Goal: Book appointment/travel/reservation

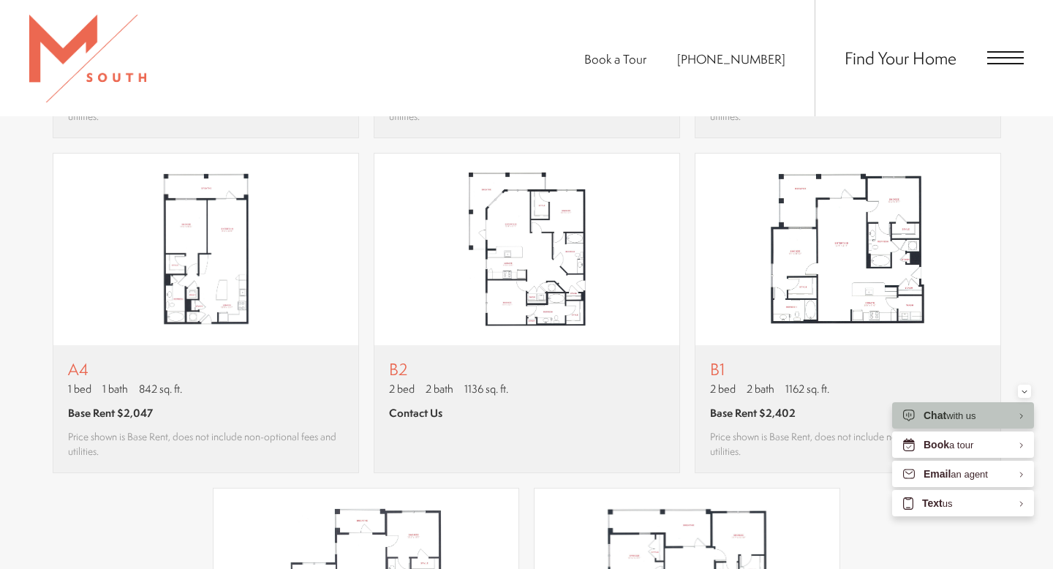
scroll to position [1308, 0]
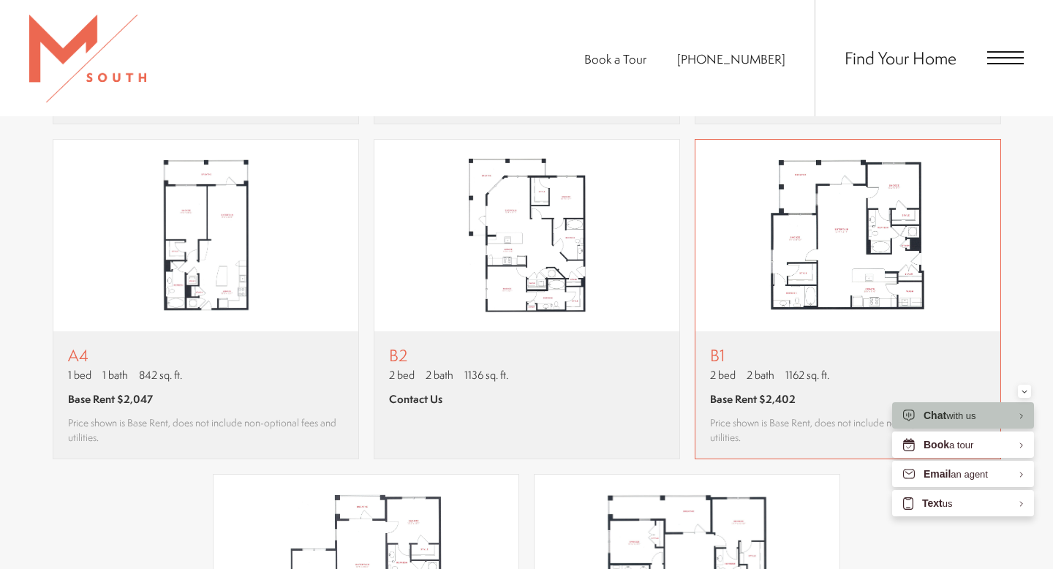
click at [892, 257] on img "View floor plan B1" at bounding box center [847, 236] width 305 height 192
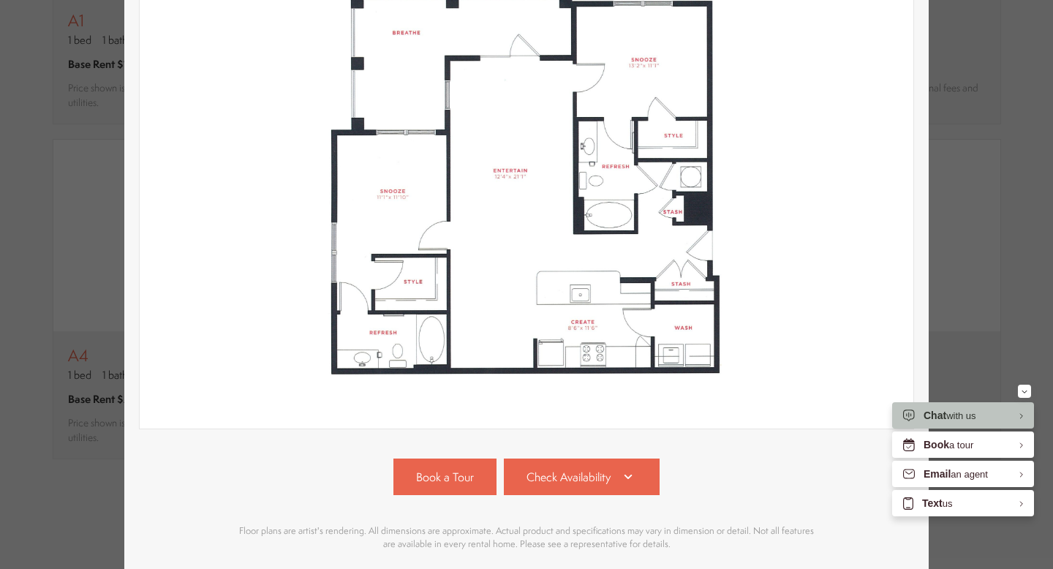
scroll to position [290, 0]
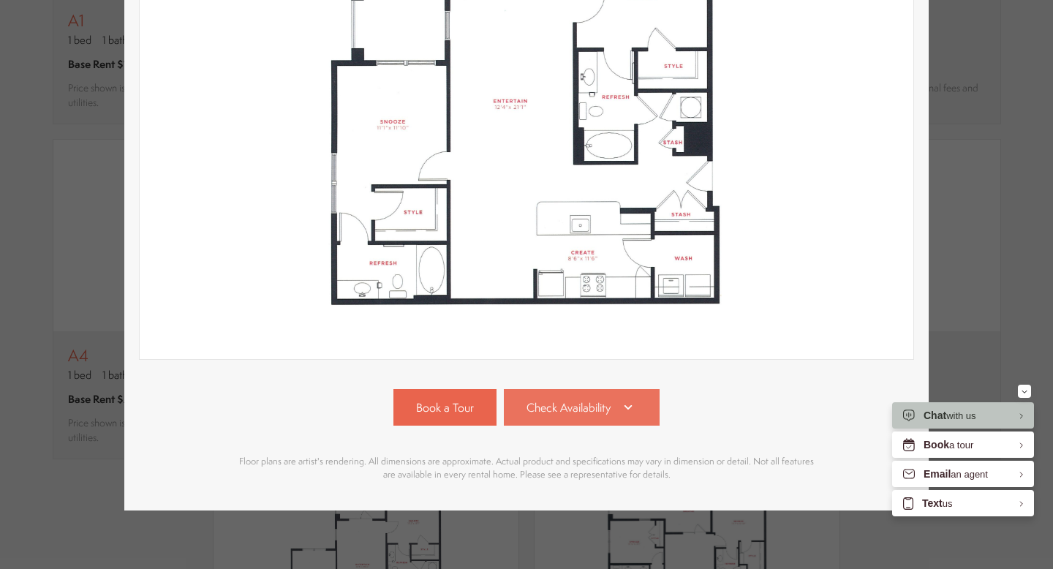
click at [587, 406] on span "Check Availability" at bounding box center [568, 407] width 84 height 17
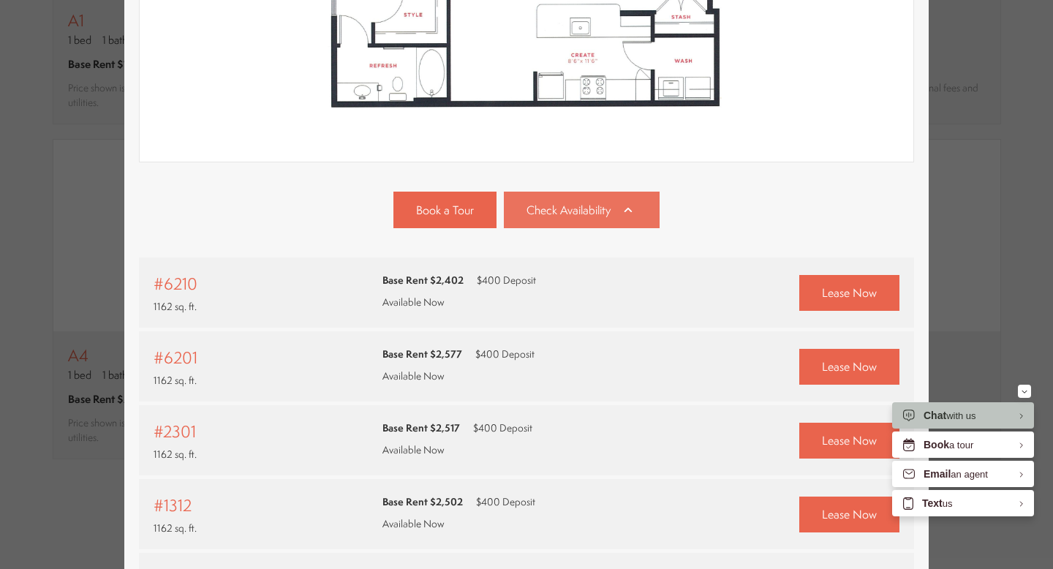
scroll to position [0, 0]
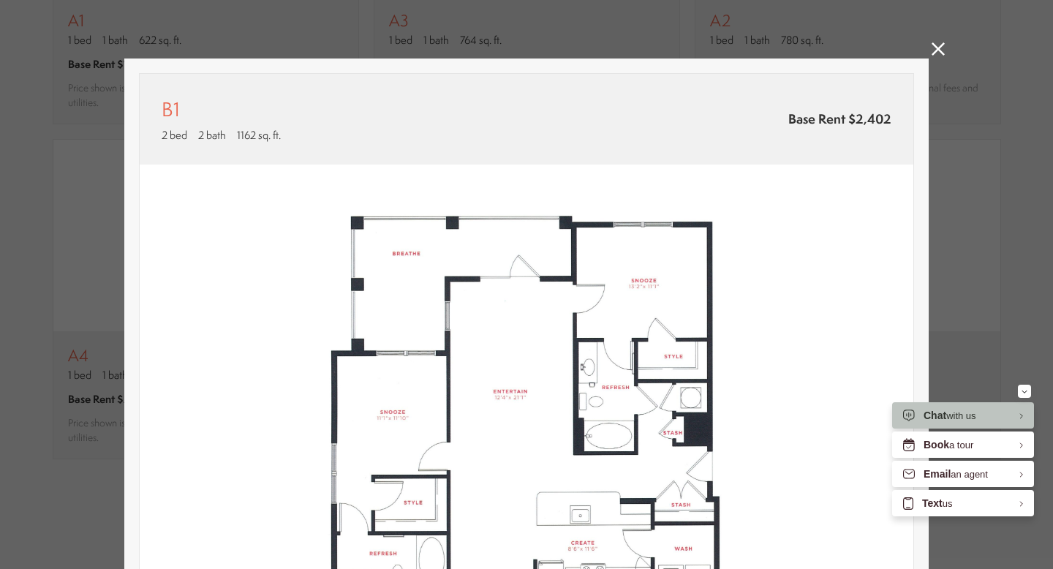
click at [937, 58] on link at bounding box center [937, 50] width 13 height 17
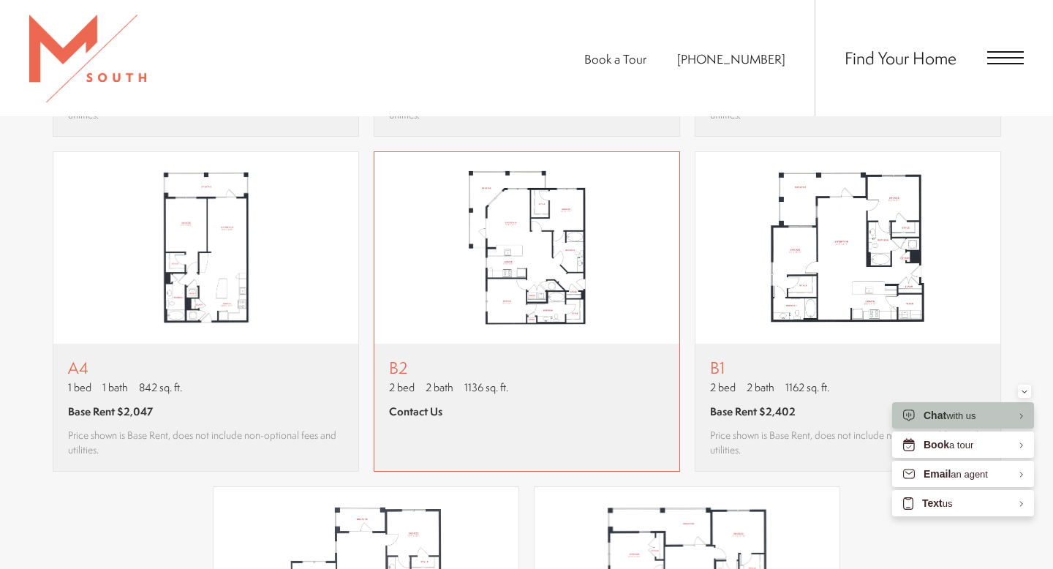
scroll to position [1296, 0]
click at [868, 253] on img "View floor plan B1" at bounding box center [847, 247] width 305 height 192
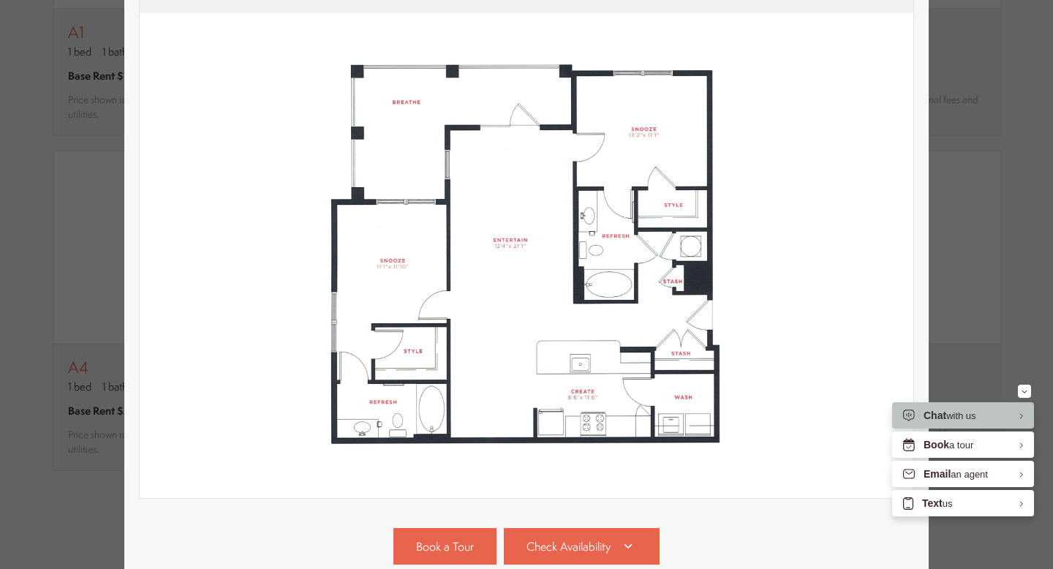
scroll to position [290, 0]
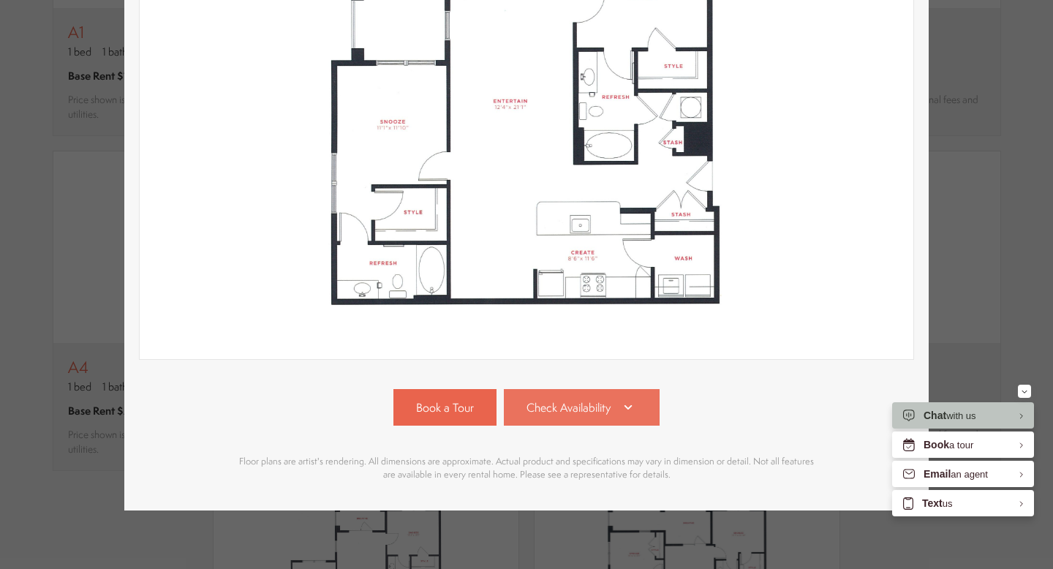
click at [629, 409] on icon at bounding box center [628, 407] width 18 height 18
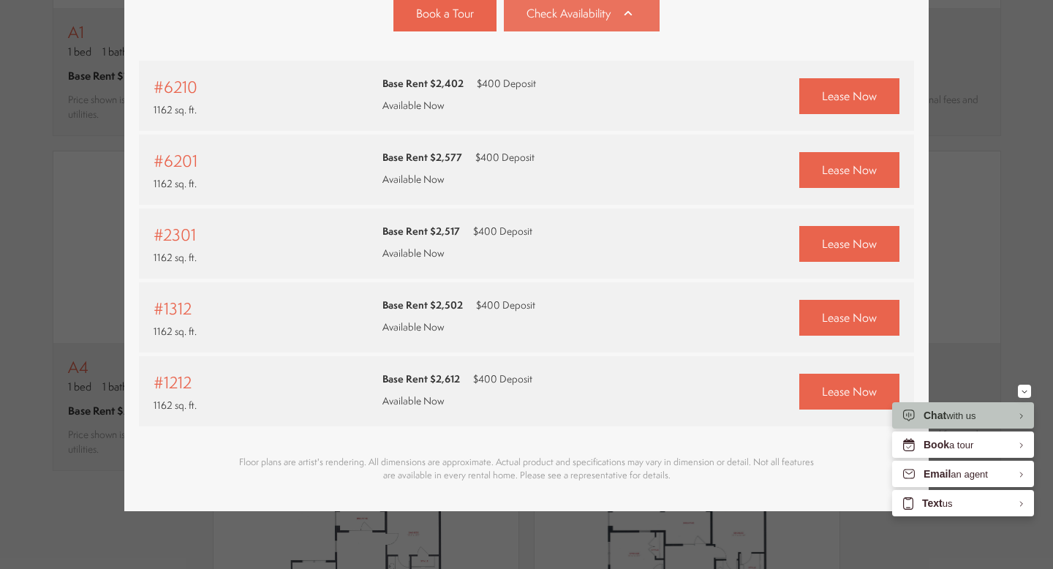
scroll to position [685, 0]
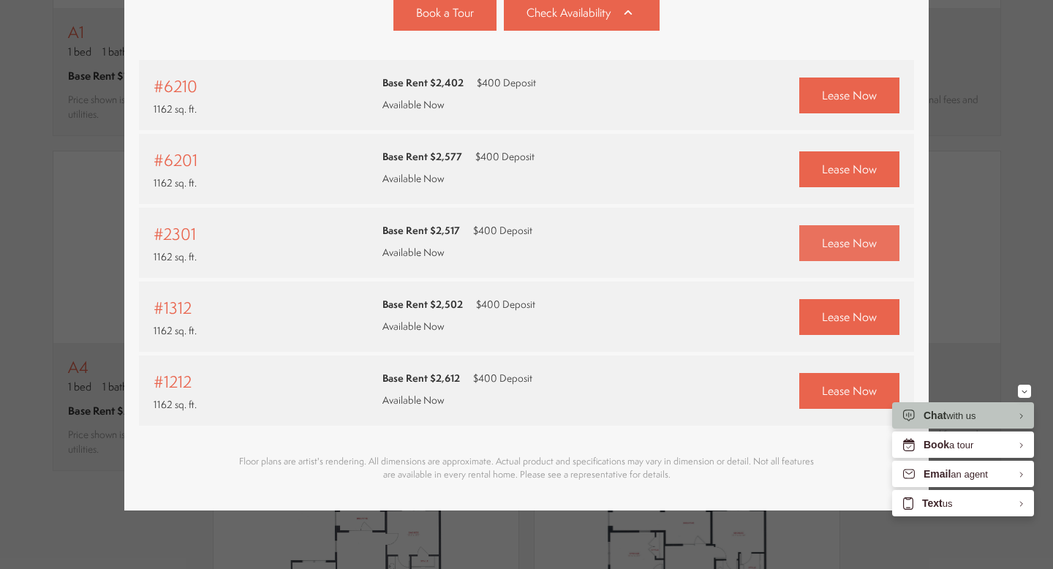
click at [861, 251] on link "Lease Now" at bounding box center [849, 243] width 100 height 36
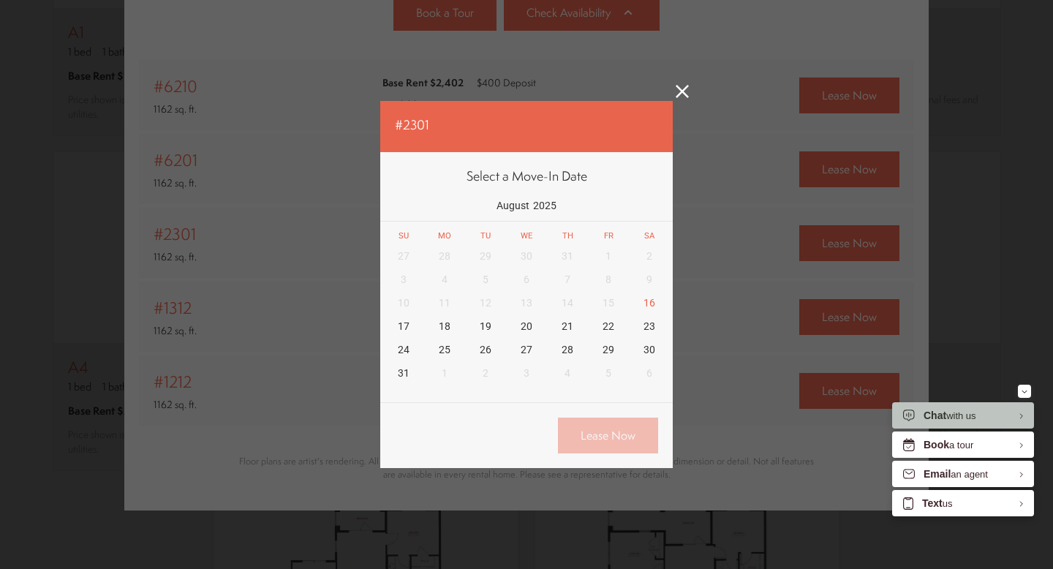
click at [678, 97] on icon at bounding box center [682, 91] width 13 height 13
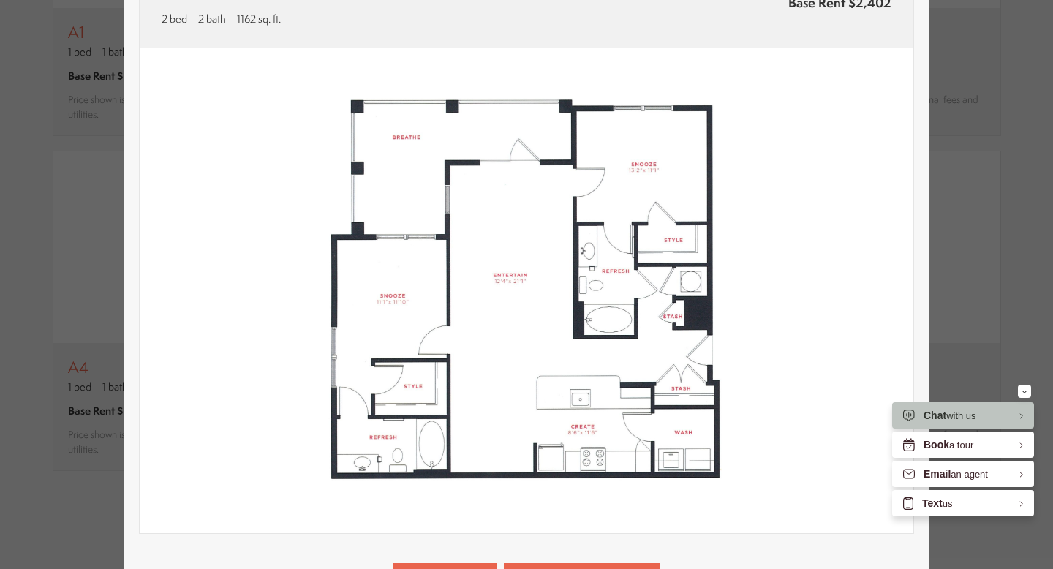
scroll to position [0, 0]
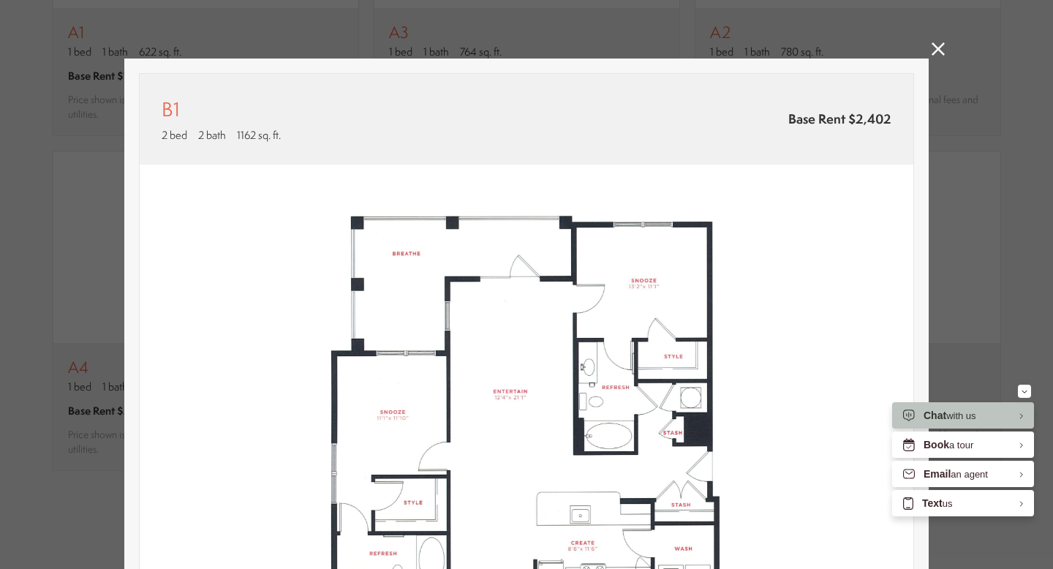
click at [942, 52] on icon at bounding box center [937, 48] width 13 height 13
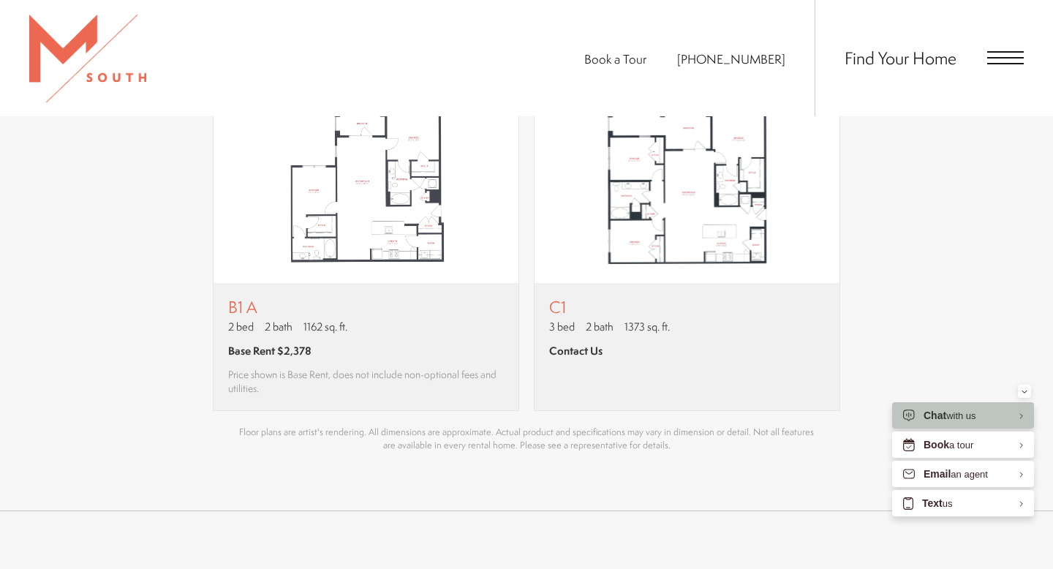
scroll to position [1698, 0]
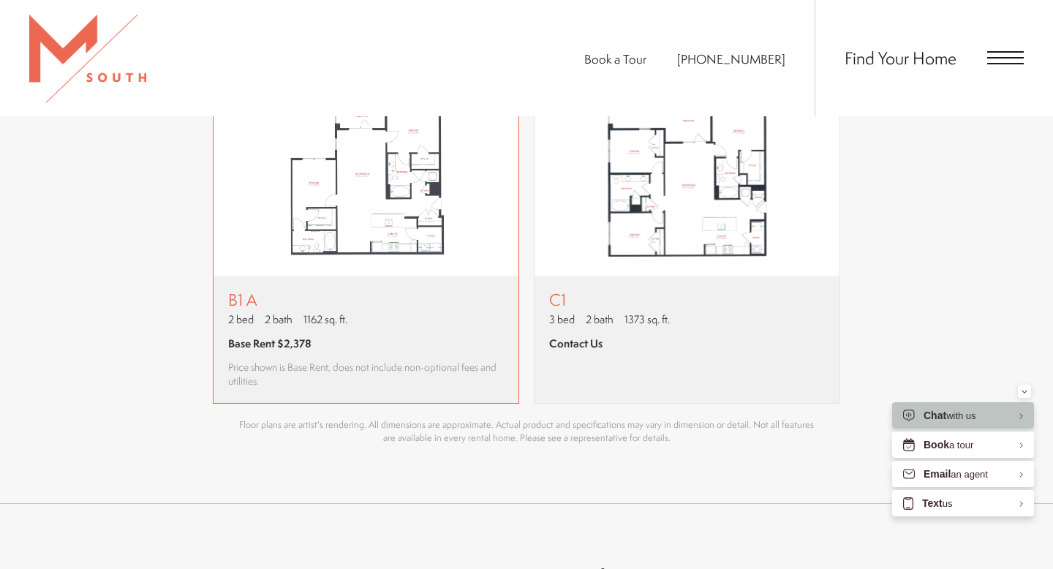
click at [411, 239] on img "View floor plan B1 A" at bounding box center [365, 180] width 305 height 192
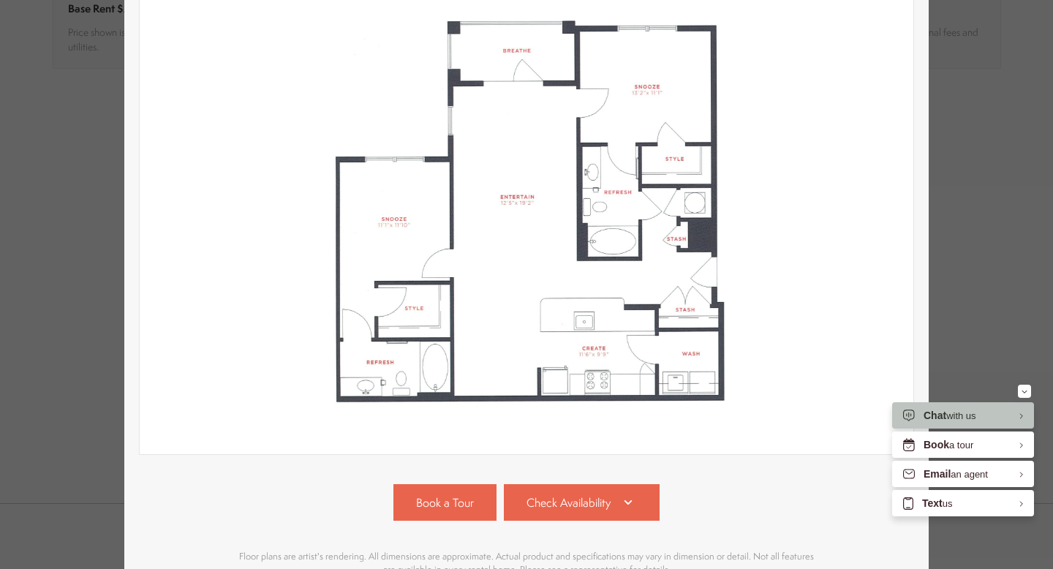
scroll to position [290, 0]
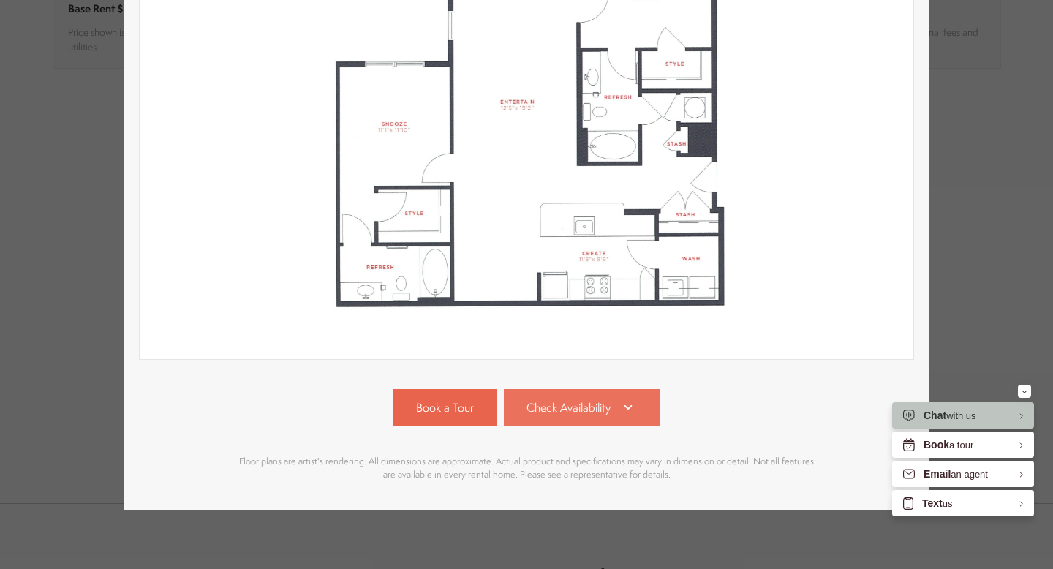
click at [643, 410] on link "Check Availability" at bounding box center [582, 407] width 156 height 37
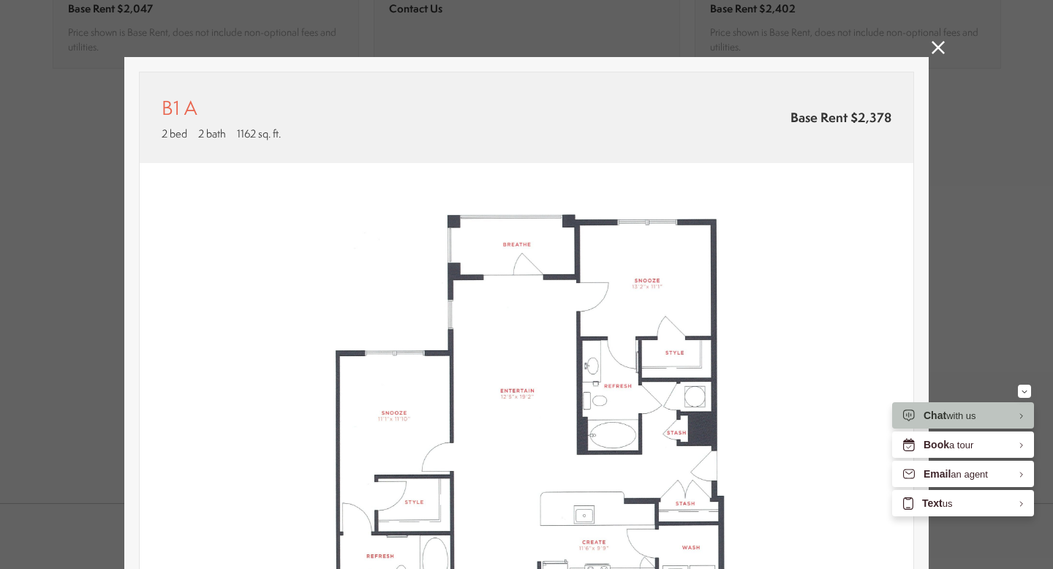
scroll to position [0, 0]
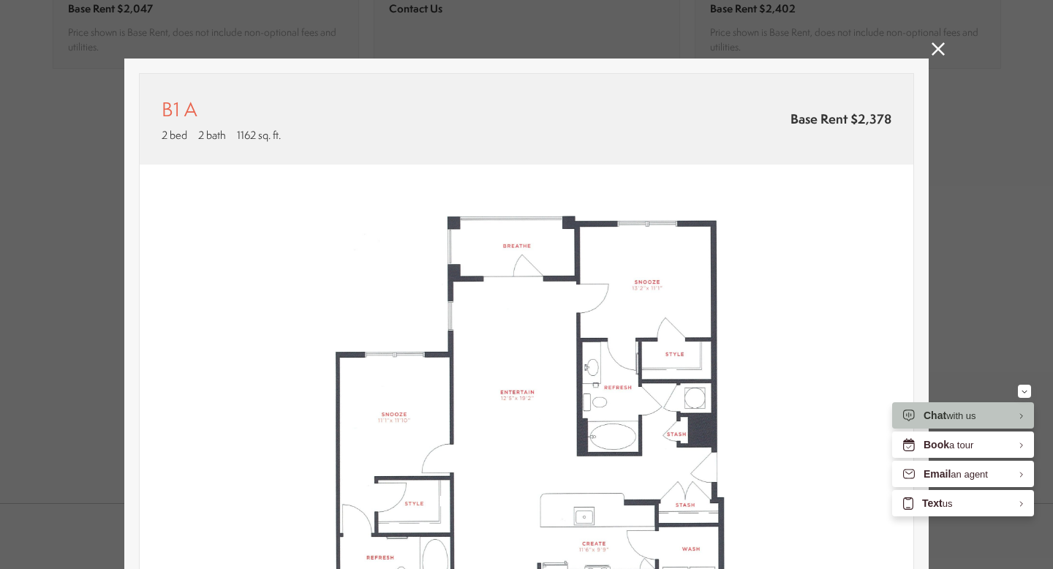
click at [937, 52] on icon at bounding box center [937, 48] width 13 height 13
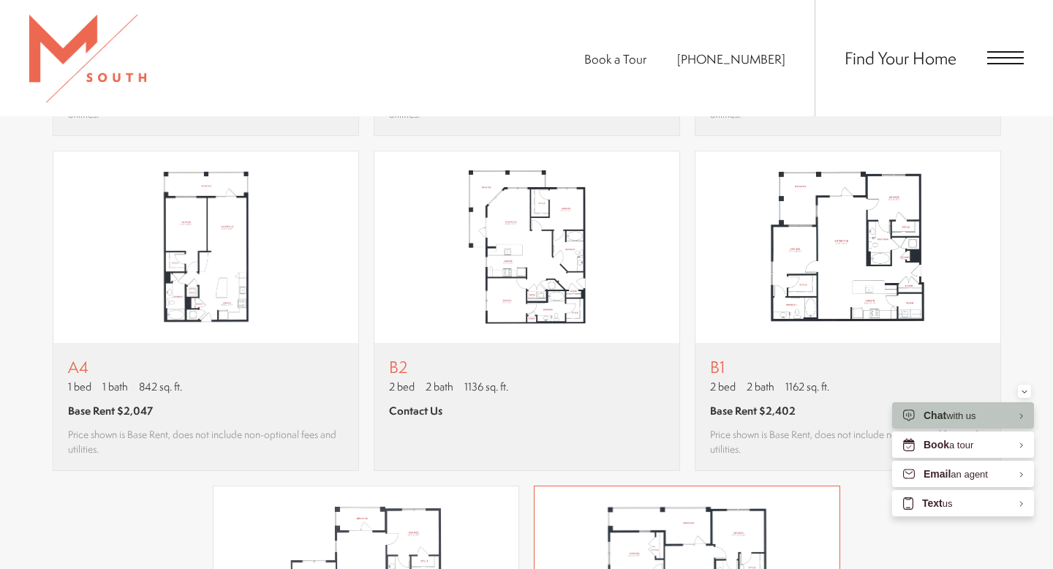
scroll to position [1226, 0]
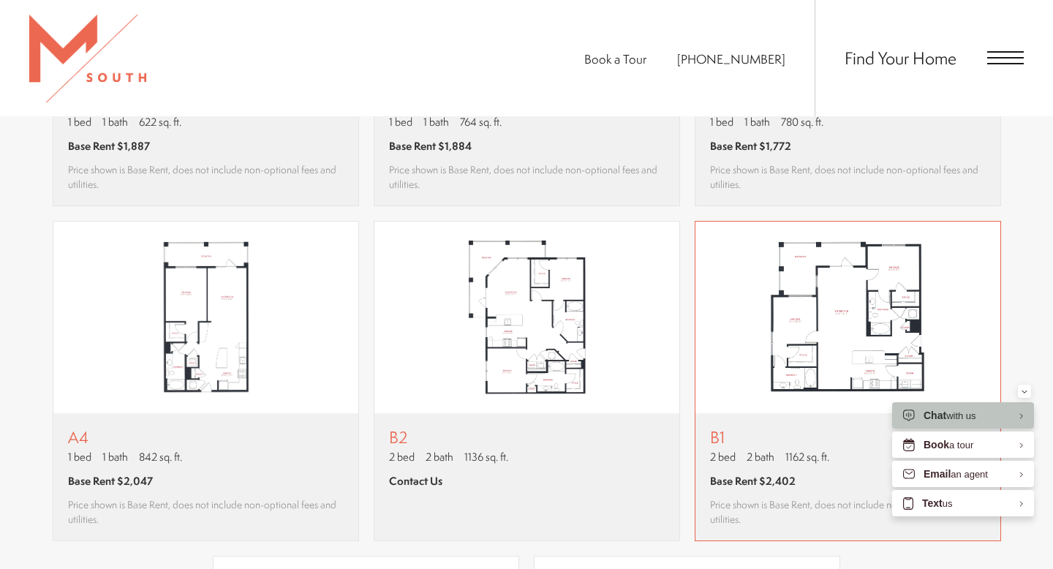
click at [886, 310] on img "View floor plan B1" at bounding box center [847, 318] width 305 height 192
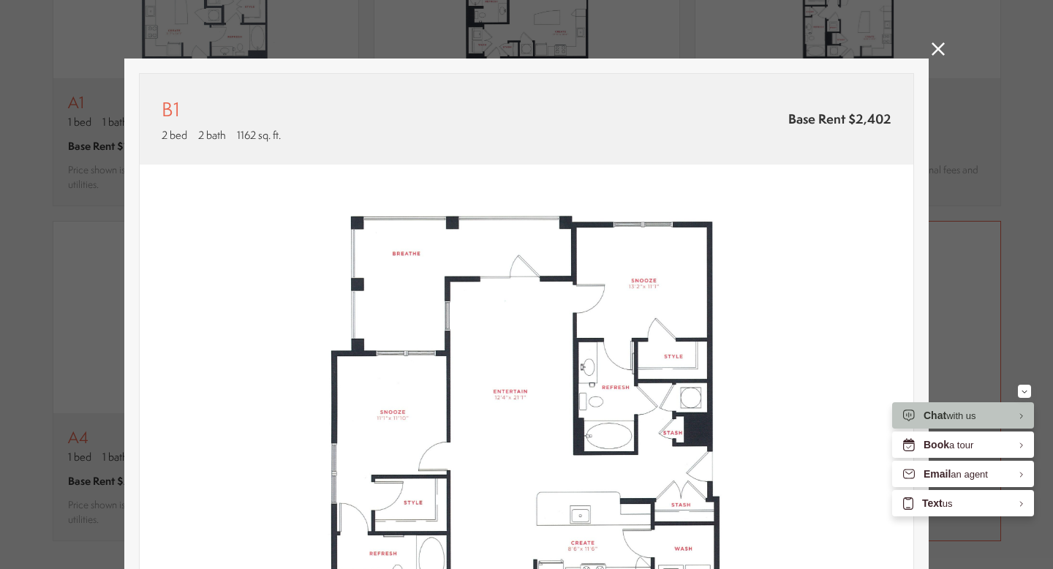
scroll to position [0, 0]
click at [934, 49] on icon at bounding box center [937, 48] width 13 height 13
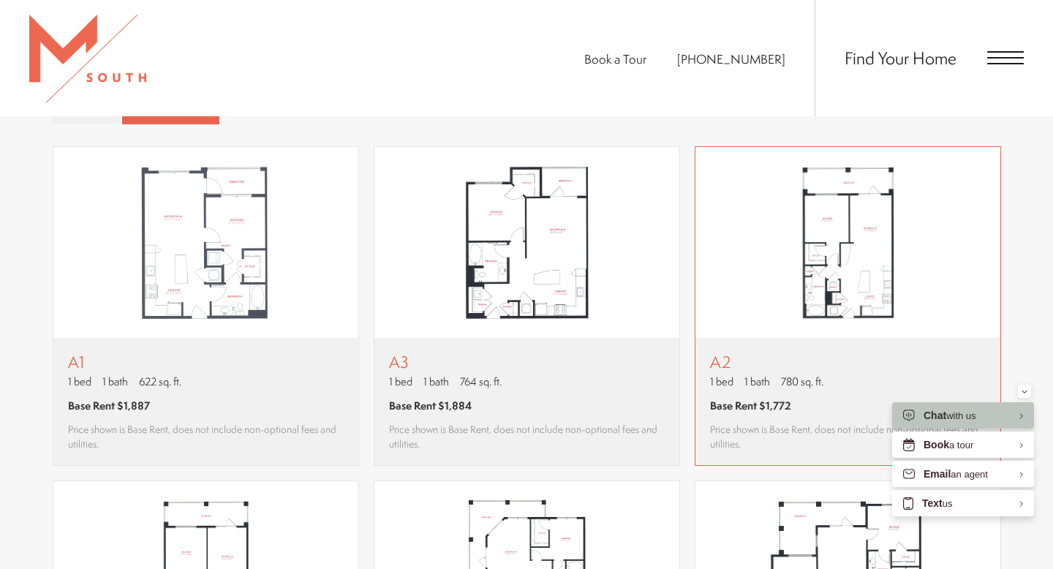
scroll to position [966, 0]
click at [862, 256] on img "View floor plan A2" at bounding box center [847, 244] width 305 height 192
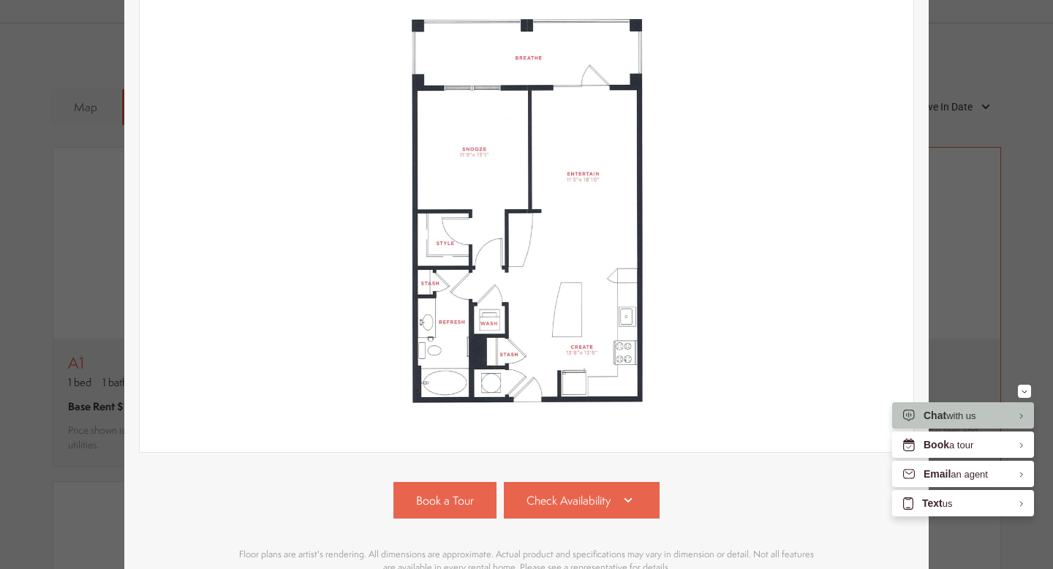
scroll to position [290, 0]
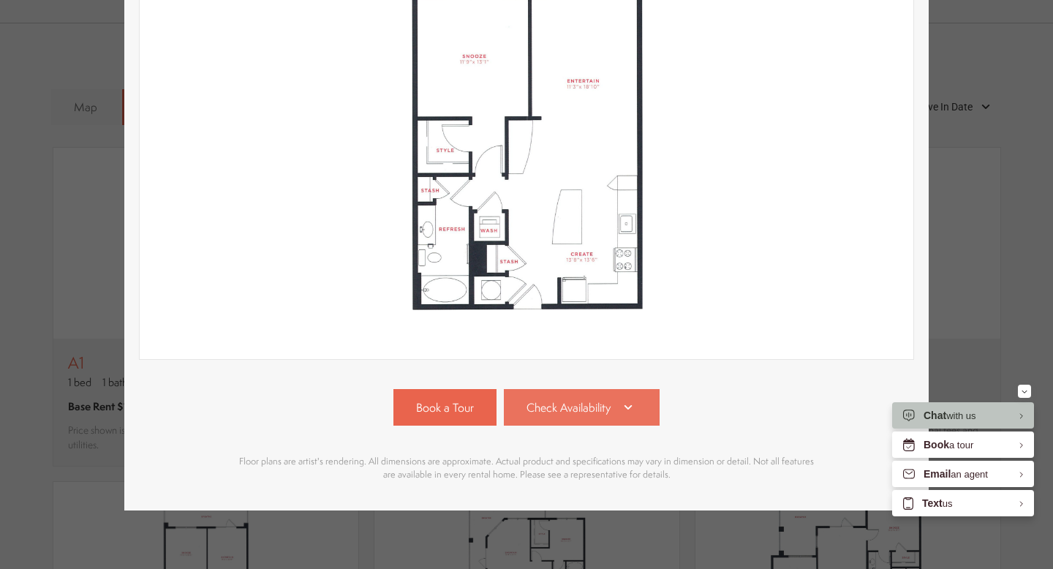
click at [620, 425] on link "Check Availability" at bounding box center [582, 407] width 156 height 37
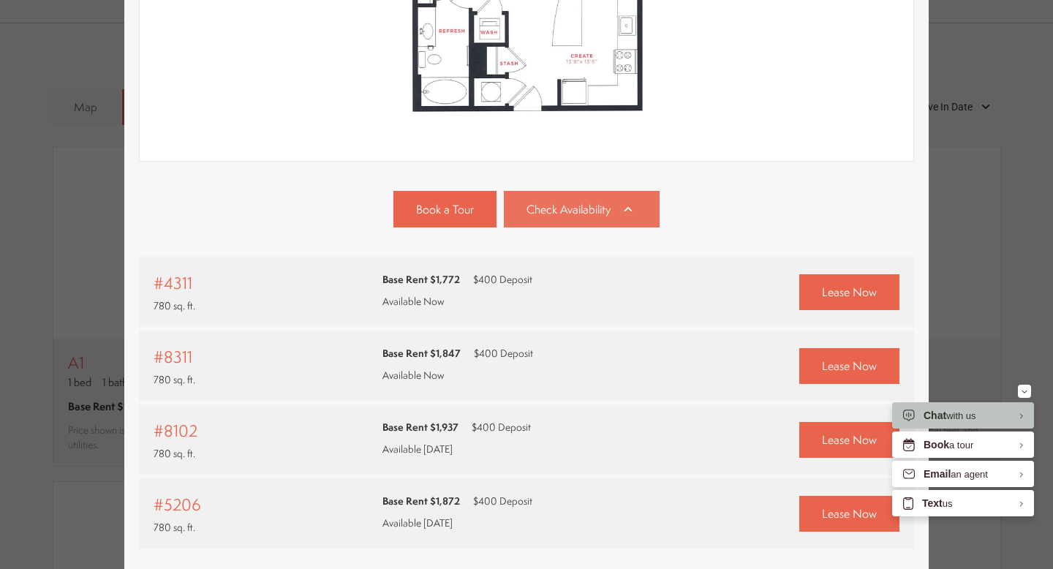
scroll to position [611, 0]
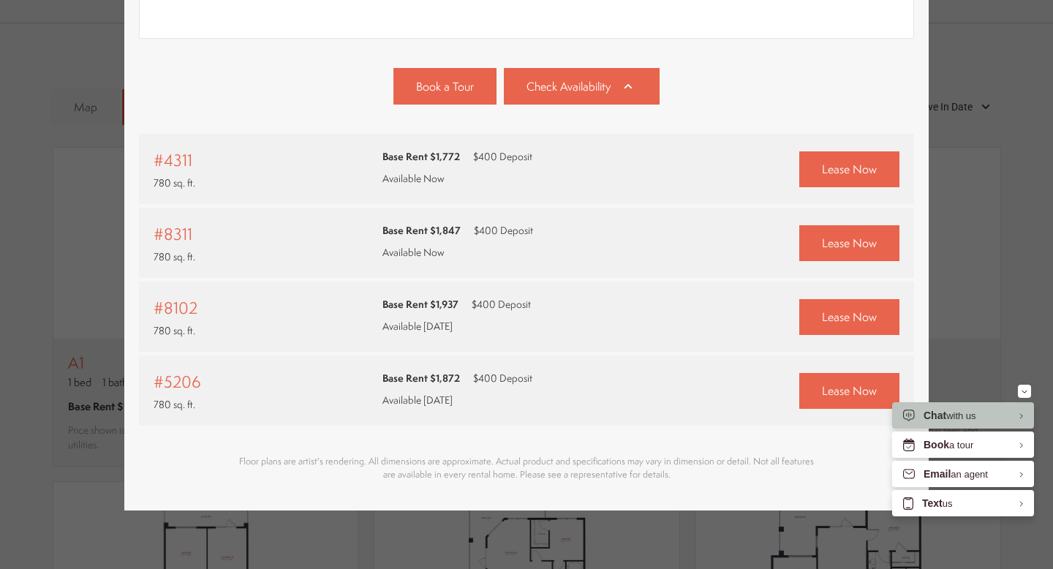
click at [999, 238] on div "A2 1 bed 1 bath 780 sq. ft. Base Rent $1,772 2D 3D" at bounding box center [526, 284] width 1053 height 569
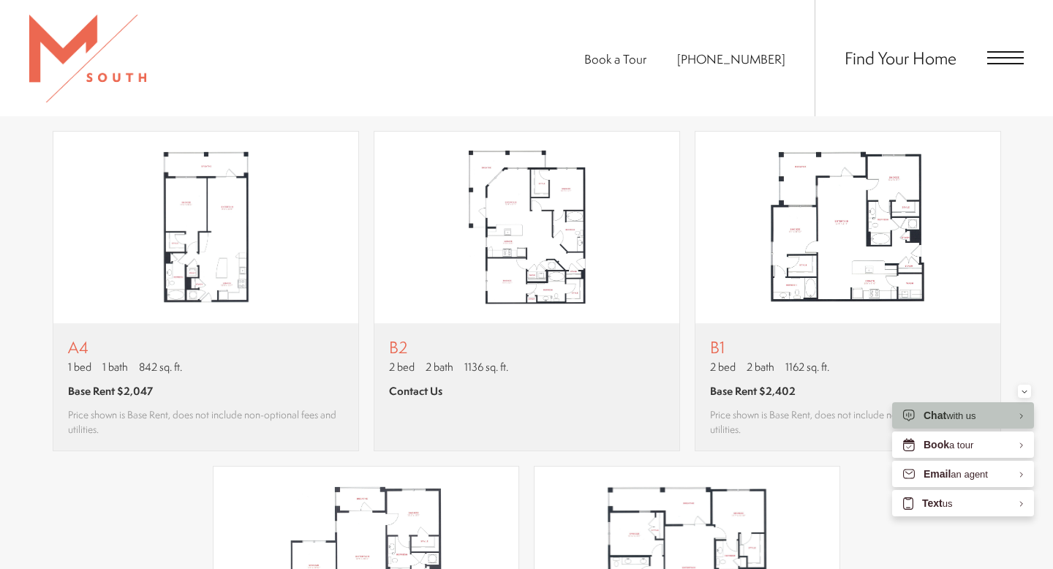
scroll to position [1229, 0]
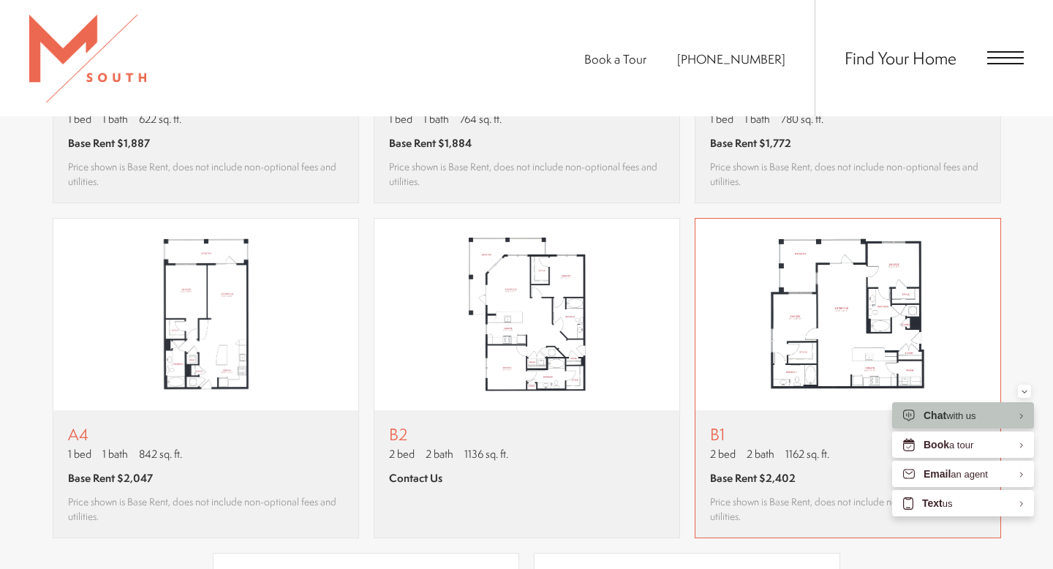
click at [847, 294] on img "View floor plan B1" at bounding box center [847, 315] width 305 height 192
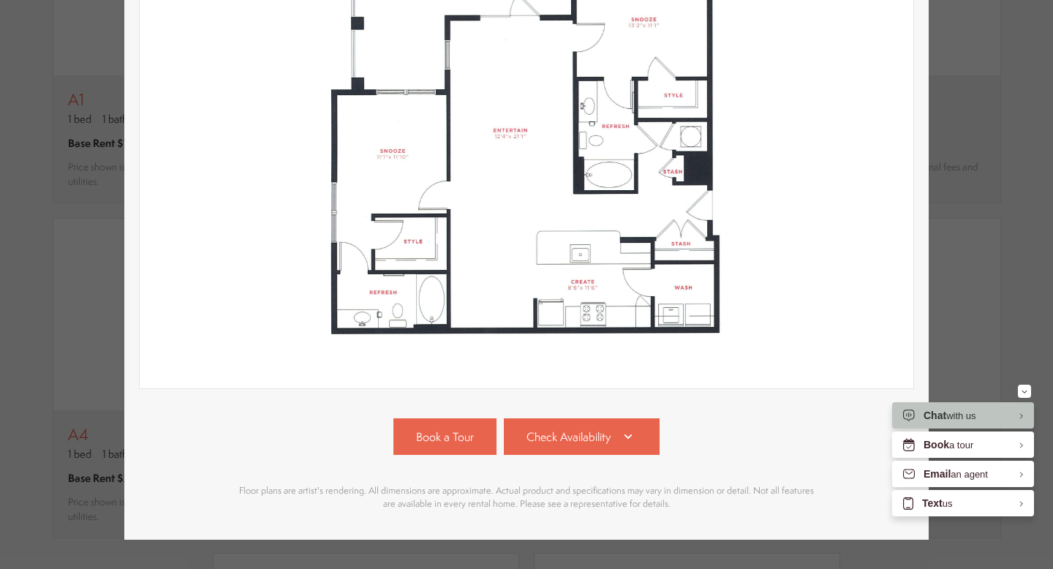
scroll to position [290, 0]
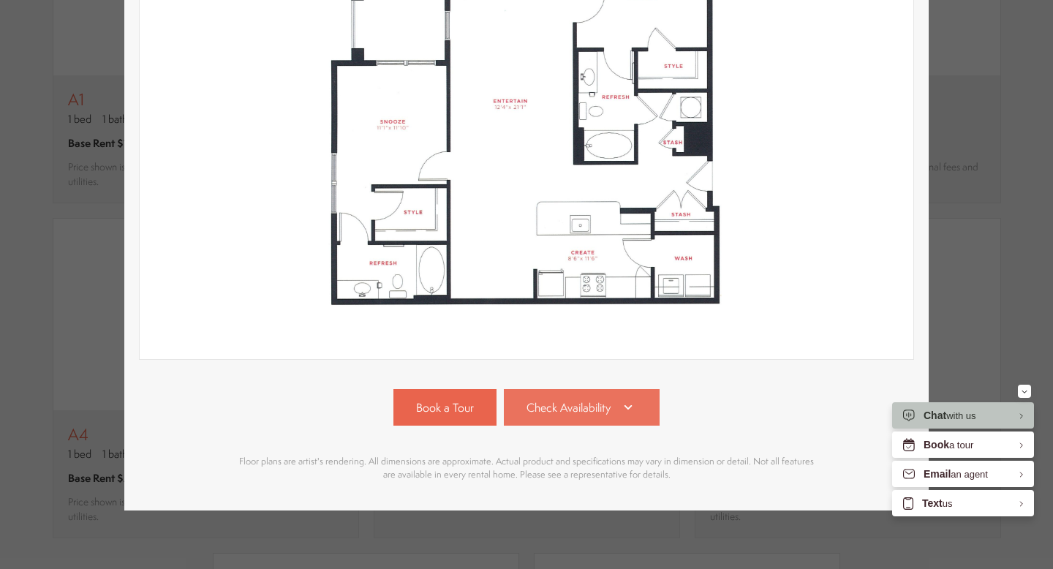
click at [609, 406] on span "Check Availability" at bounding box center [568, 407] width 84 height 17
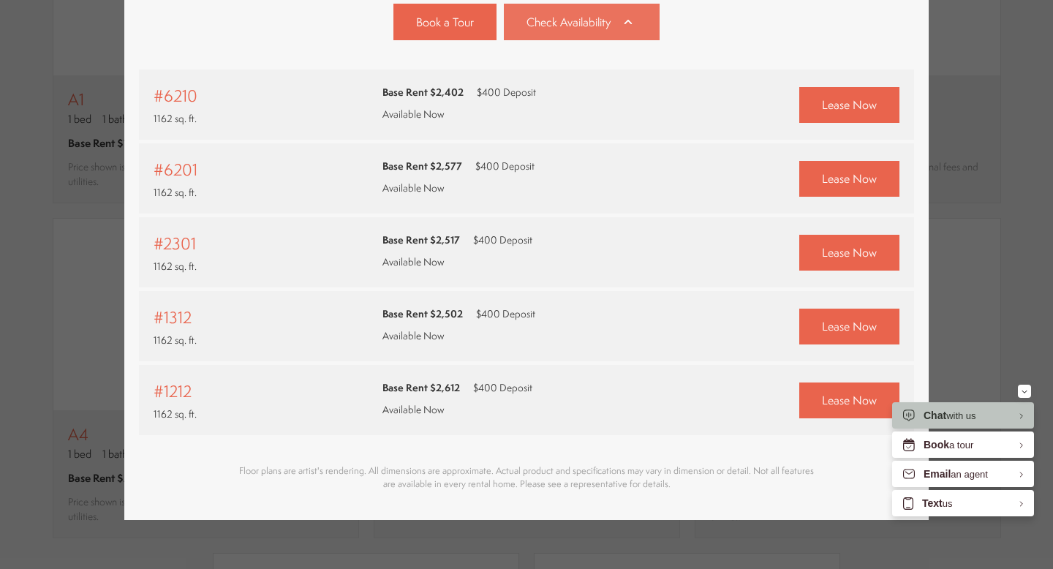
scroll to position [685, 0]
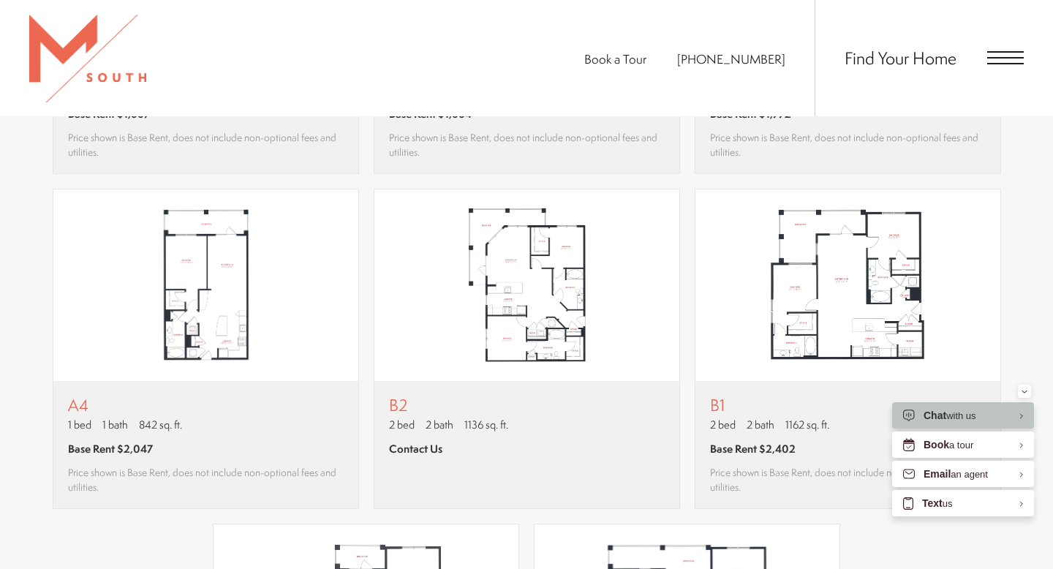
scroll to position [1271, 0]
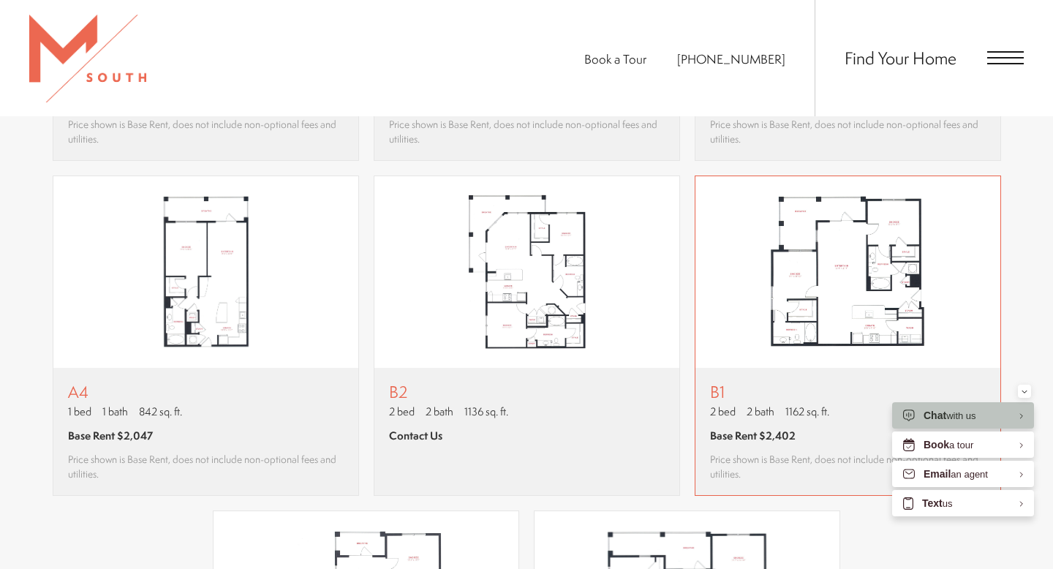
click at [754, 280] on img "View floor plan B1" at bounding box center [847, 272] width 305 height 192
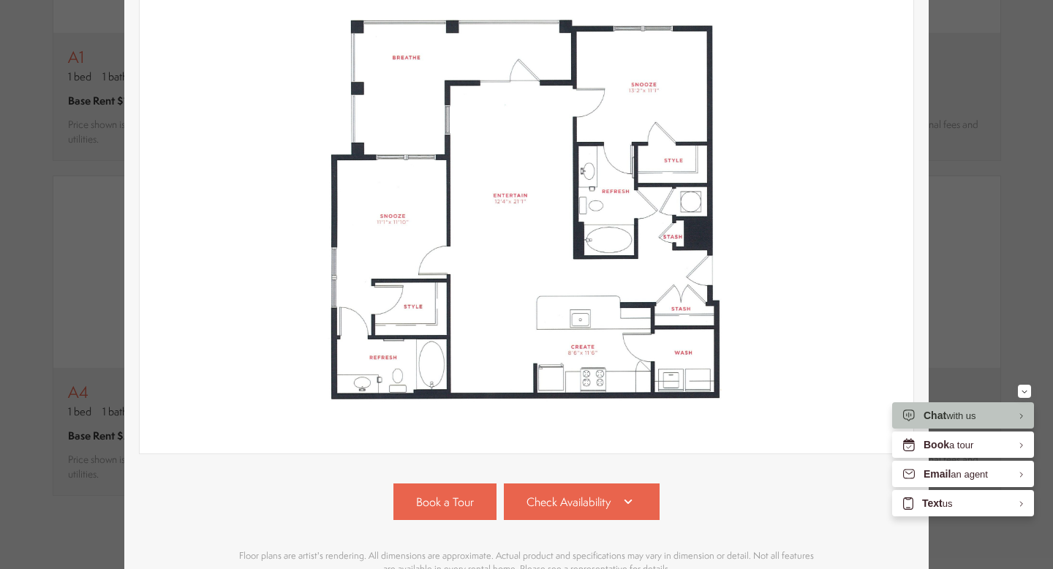
scroll to position [290, 0]
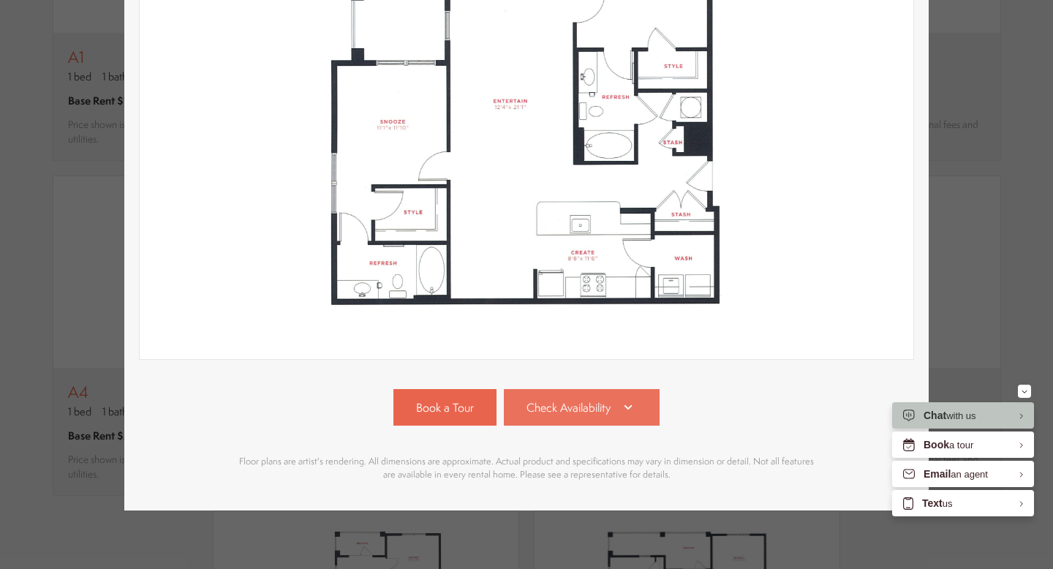
click at [611, 412] on link "Check Availability" at bounding box center [582, 407] width 156 height 37
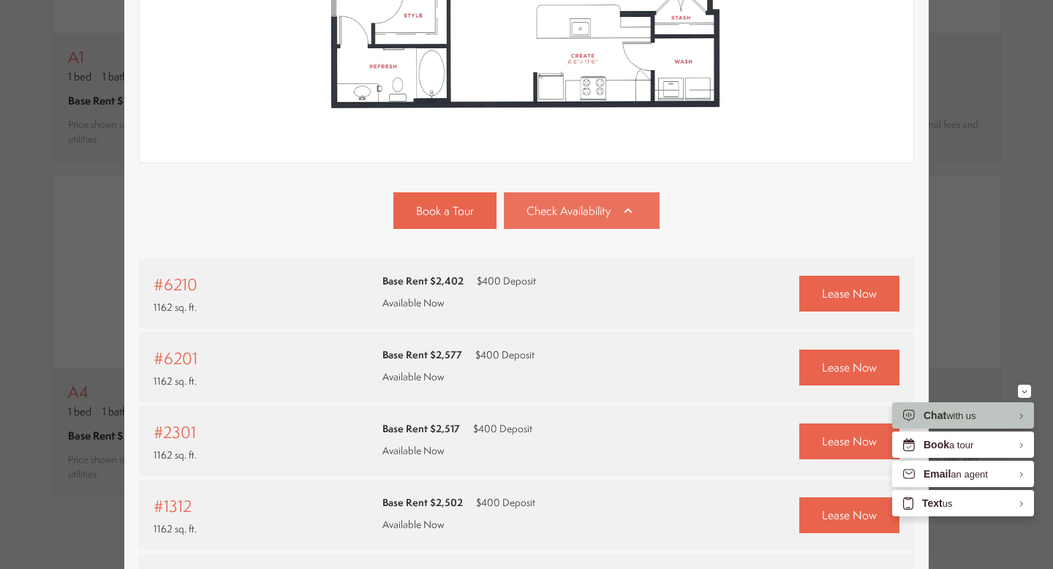
scroll to position [685, 0]
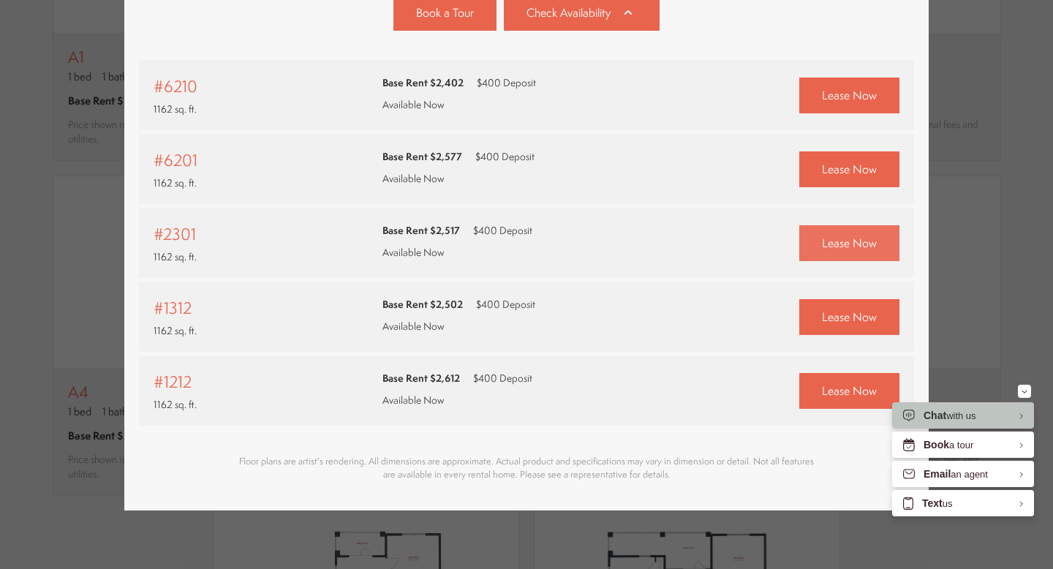
click at [860, 249] on span "Lease Now" at bounding box center [849, 243] width 55 height 17
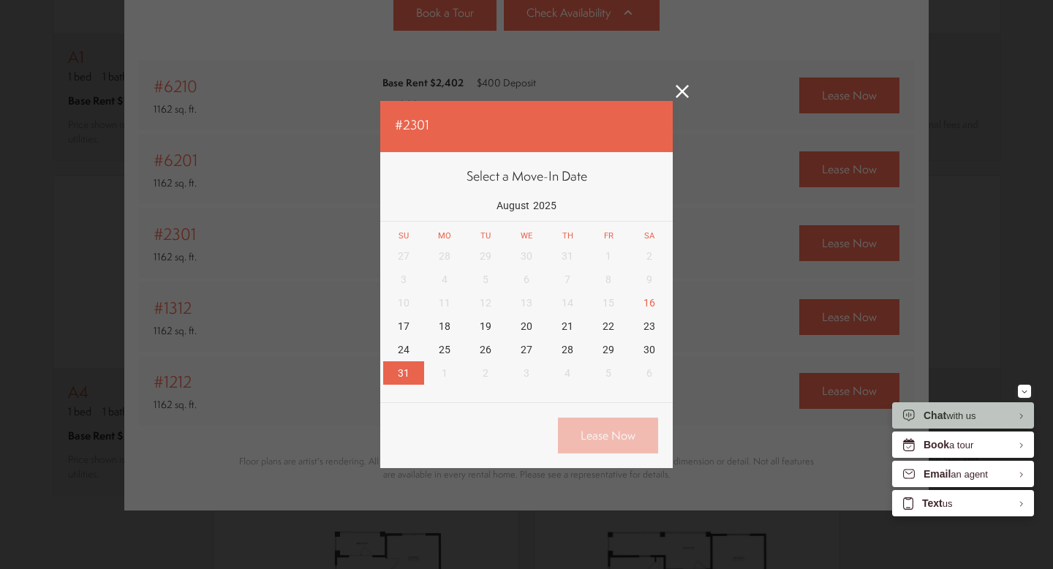
click at [411, 376] on div "31" at bounding box center [403, 372] width 41 height 23
click at [676, 94] on icon at bounding box center [682, 91] width 13 height 13
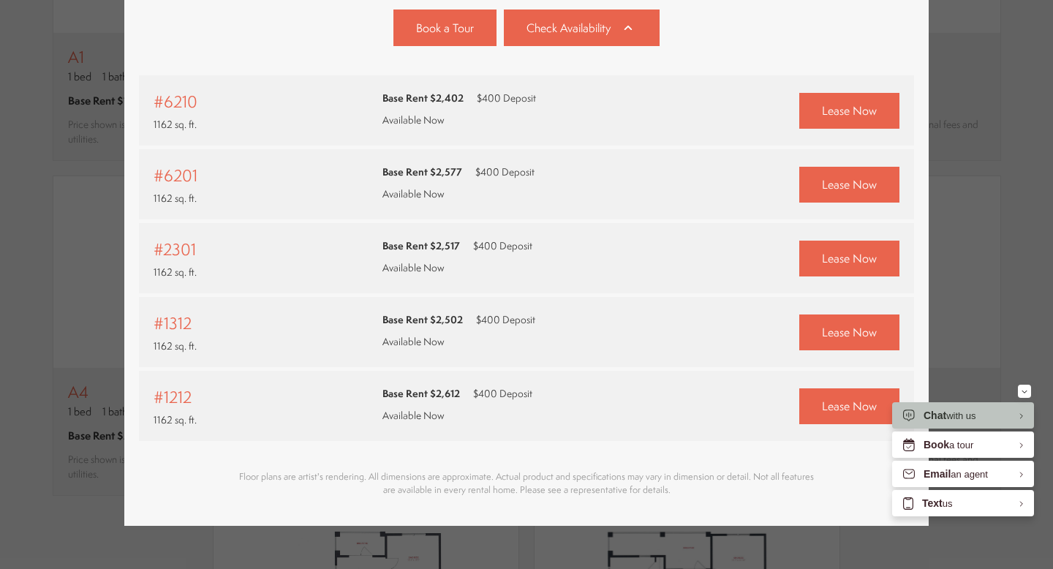
scroll to position [669, 0]
